Goal: Navigation & Orientation: Find specific page/section

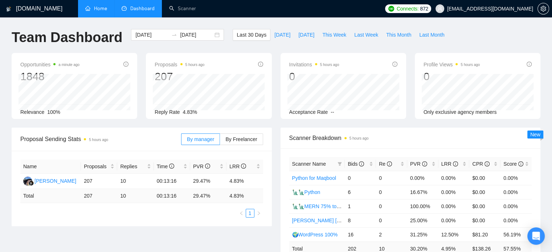
click at [101, 12] on link "Home" at bounding box center [96, 8] width 22 height 6
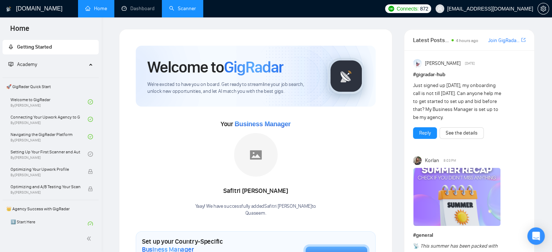
click at [190, 12] on link "Scanner" at bounding box center [182, 8] width 27 height 6
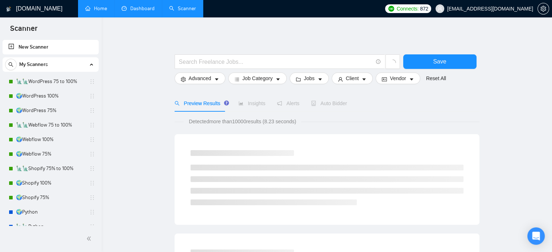
click at [144, 12] on link "Dashboard" at bounding box center [138, 8] width 33 height 6
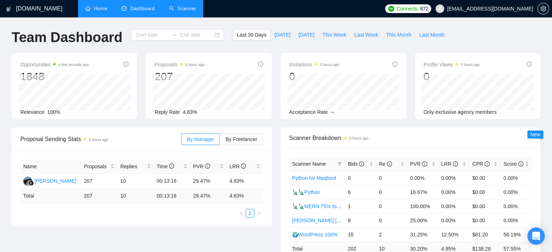
type input "[DATE]"
